Goal: Task Accomplishment & Management: Use online tool/utility

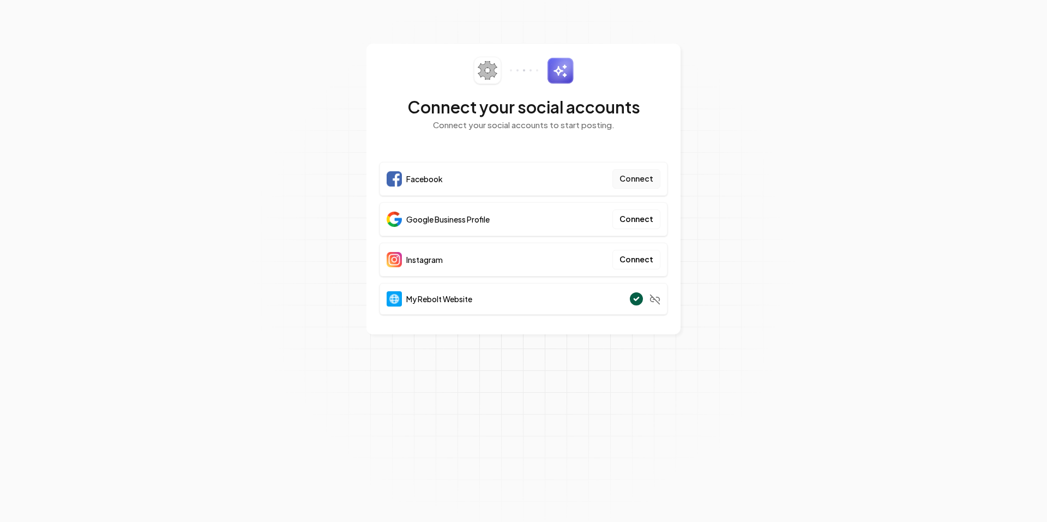
click at [636, 179] on button "Connect" at bounding box center [637, 179] width 48 height 20
click at [643, 174] on button "Connect" at bounding box center [637, 179] width 48 height 20
click at [647, 180] on button "Connect" at bounding box center [637, 179] width 48 height 20
click at [625, 171] on button "Connect" at bounding box center [637, 179] width 48 height 20
click at [637, 176] on button "Connect" at bounding box center [637, 179] width 48 height 20
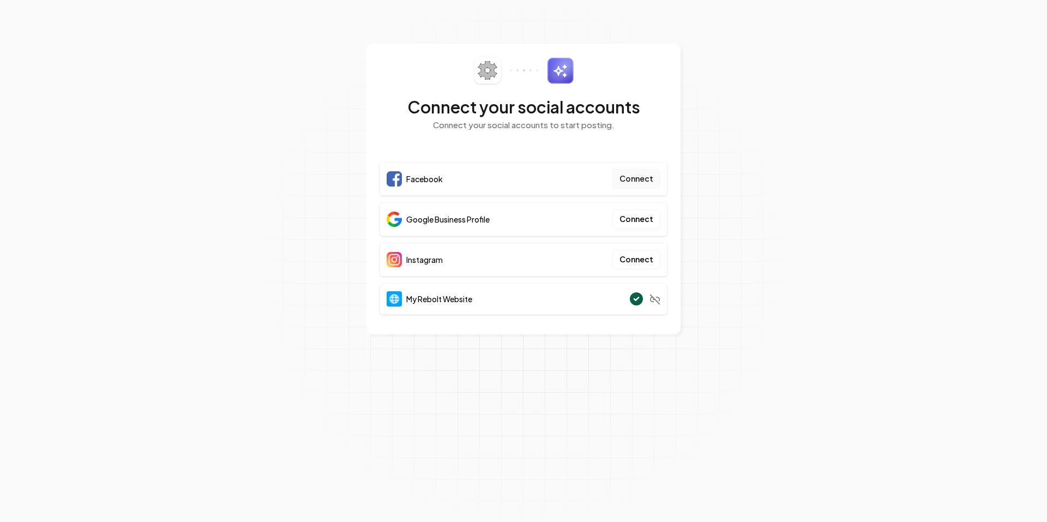
click at [649, 182] on button "Connect" at bounding box center [637, 179] width 48 height 20
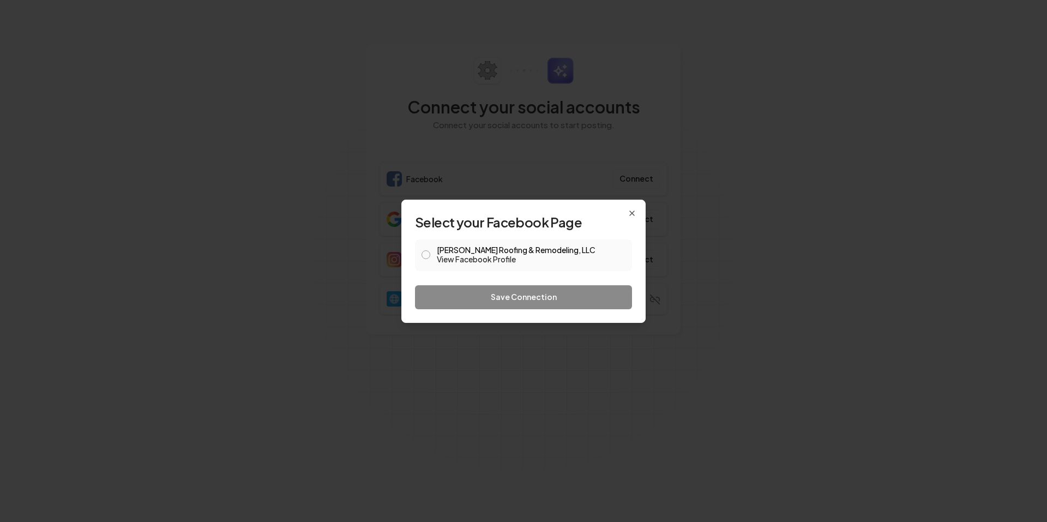
click at [434, 252] on div "[PERSON_NAME] Roofing & Remodeling, LLC View Facebook Profile" at bounding box center [523, 255] width 217 height 32
click at [424, 257] on button "[PERSON_NAME] Roofing & Remodeling, LLC View Facebook Profile" at bounding box center [426, 254] width 9 height 9
click at [453, 293] on button "Save Connection" at bounding box center [523, 297] width 217 height 24
